Goal: Task Accomplishment & Management: Complete application form

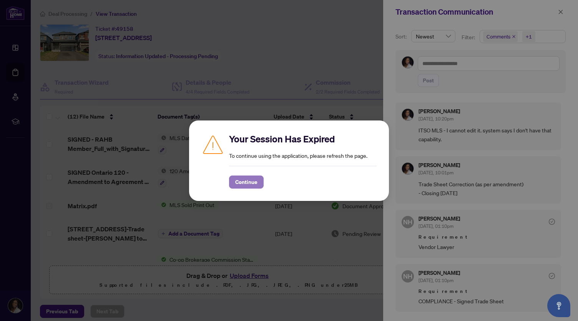
click at [253, 181] on span "Continue" at bounding box center [246, 182] width 22 height 12
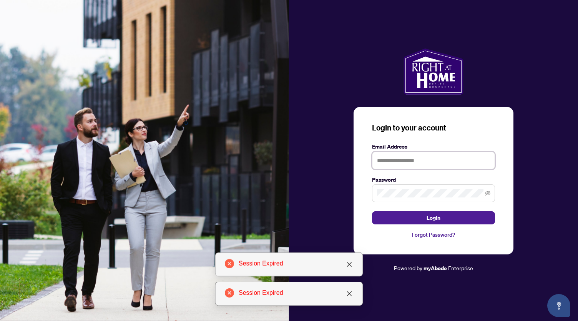
click at [401, 166] on input "text" at bounding box center [433, 160] width 123 height 18
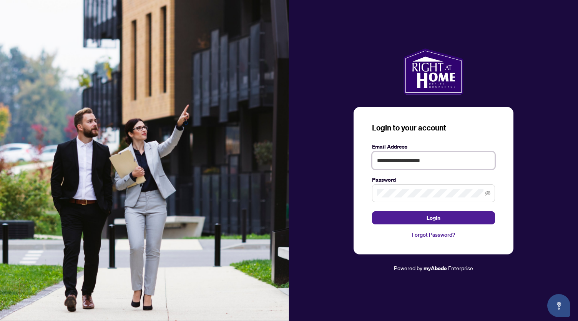
type input "**********"
click at [372, 211] on button "Login" at bounding box center [433, 217] width 123 height 13
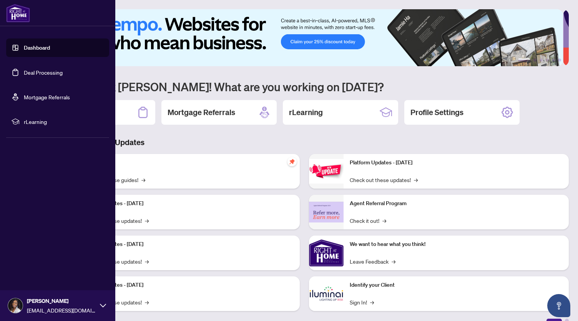
click at [32, 76] on link "Deal Processing" at bounding box center [43, 72] width 39 height 7
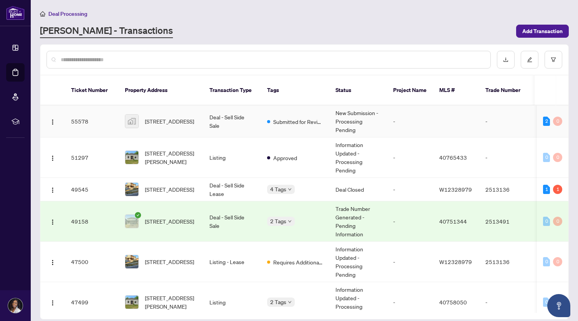
click at [226, 122] on td "Deal - Sell Side Sale" at bounding box center [232, 121] width 58 height 32
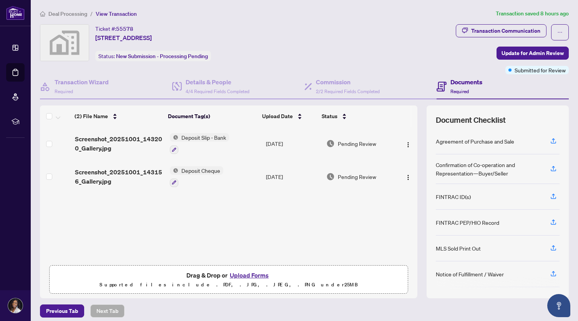
click at [257, 274] on button "Upload Forms" at bounding box center [249, 275] width 43 height 10
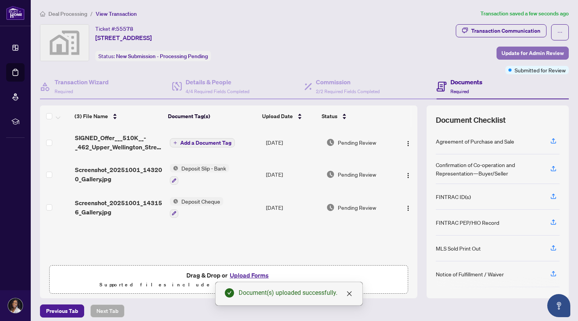
click at [502, 51] on span "Update for Admin Review" at bounding box center [533, 53] width 62 height 12
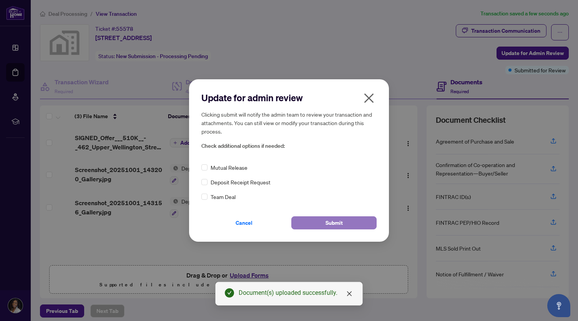
click at [314, 220] on button "Submit" at bounding box center [333, 222] width 85 height 13
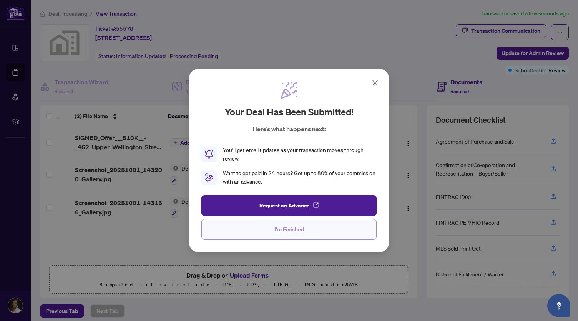
click at [299, 224] on span "I'm Finished" at bounding box center [290, 229] width 30 height 12
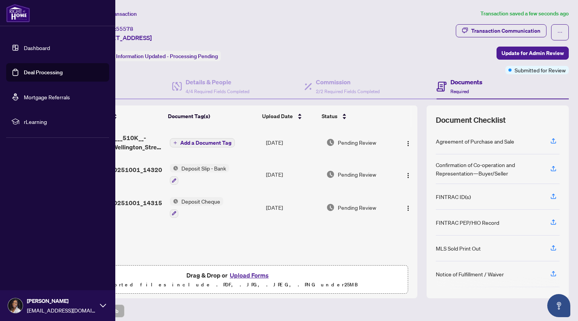
click at [27, 47] on link "Dashboard" at bounding box center [37, 47] width 26 height 7
